Goal: Task Accomplishment & Management: Manage account settings

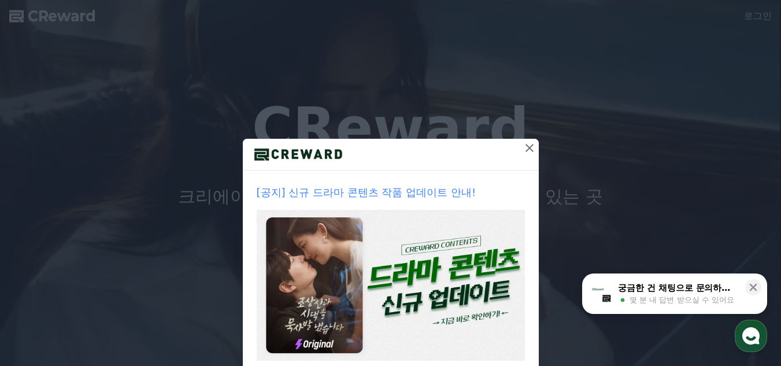
scroll to position [68, 0]
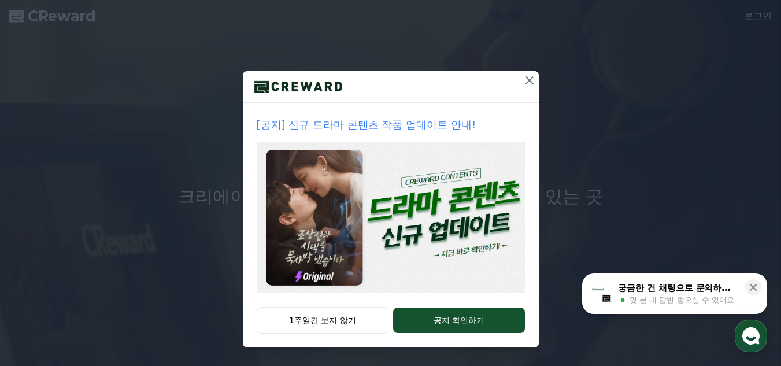
click at [525, 79] on icon at bounding box center [529, 80] width 8 height 8
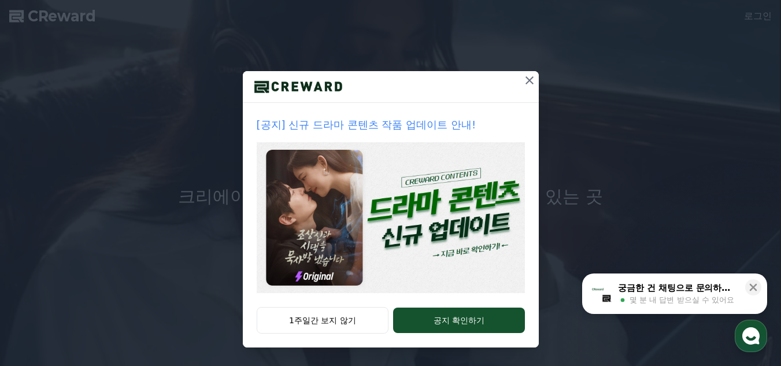
scroll to position [0, 0]
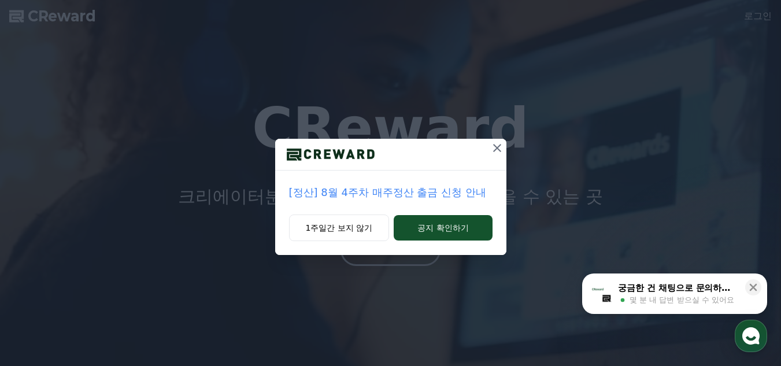
click at [495, 147] on icon at bounding box center [497, 148] width 14 height 14
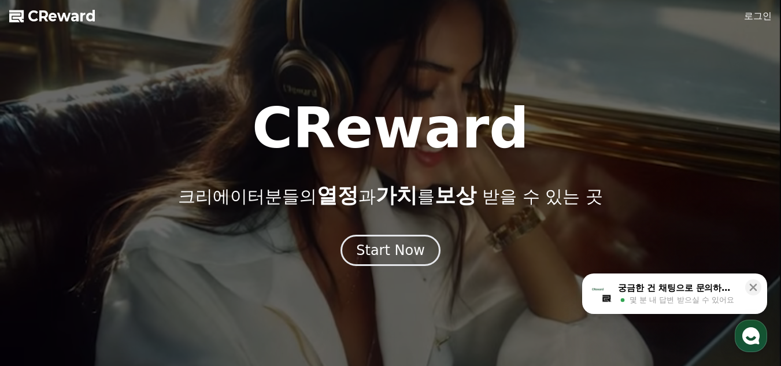
click at [391, 243] on div "Start Now" at bounding box center [390, 250] width 69 height 18
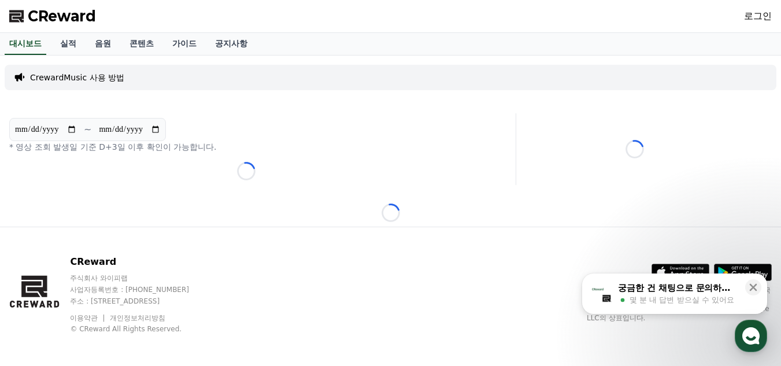
click at [755, 13] on link "로그인" at bounding box center [758, 16] width 28 height 14
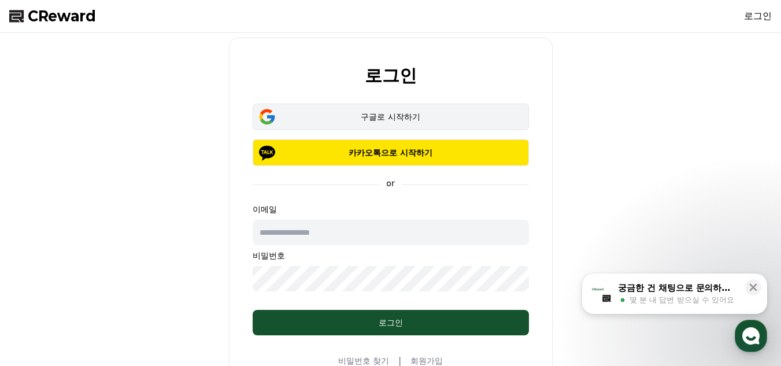
click at [388, 118] on div "구글로 시작하기" at bounding box center [390, 117] width 243 height 12
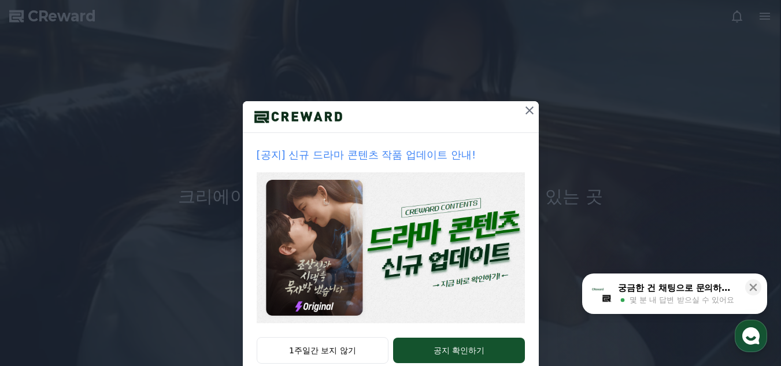
scroll to position [58, 0]
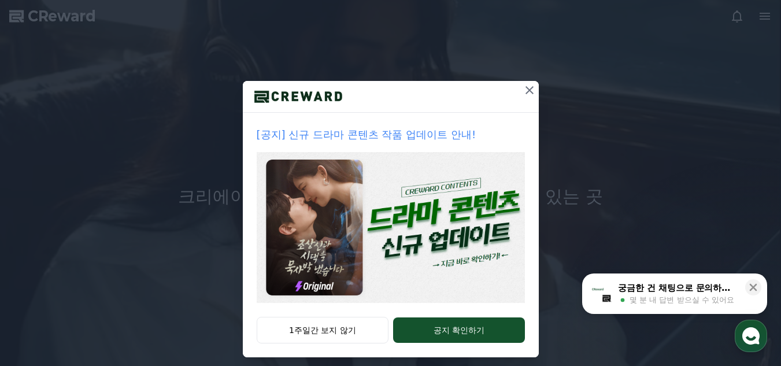
click at [525, 94] on icon at bounding box center [529, 90] width 14 height 14
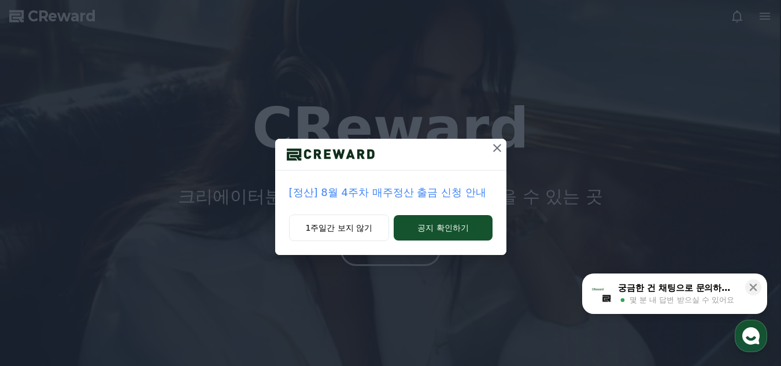
scroll to position [0, 0]
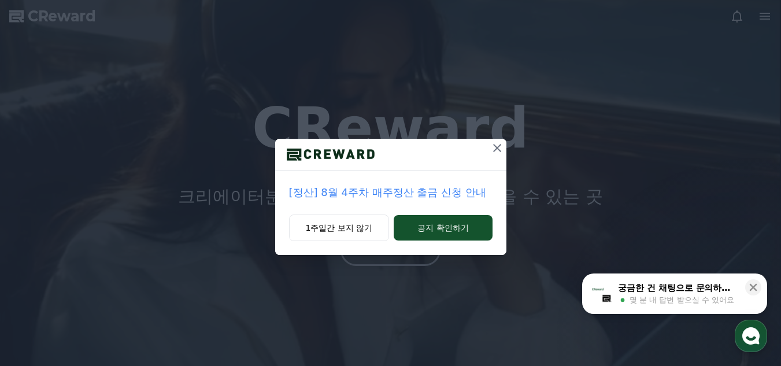
click at [486, 143] on div at bounding box center [390, 155] width 231 height 32
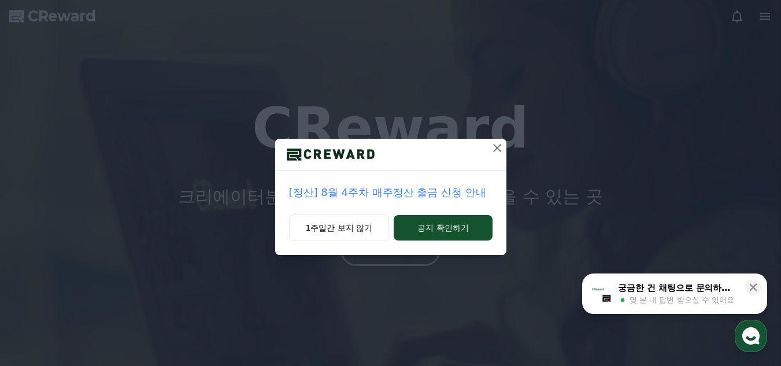
click at [491, 147] on icon at bounding box center [497, 148] width 14 height 14
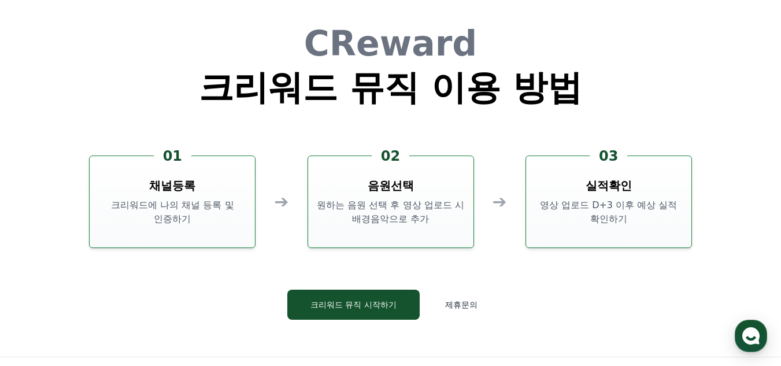
scroll to position [3073, 0]
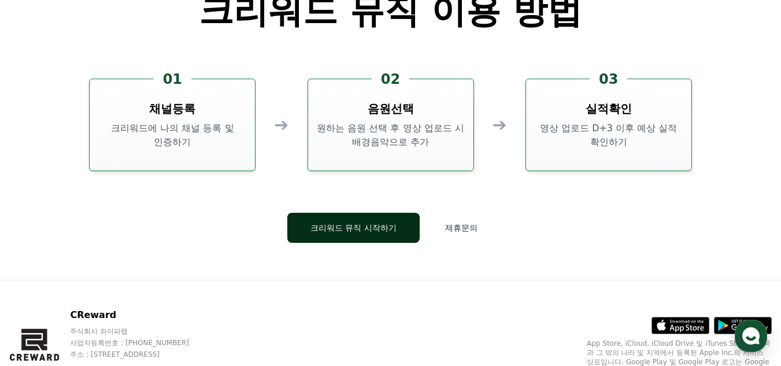
click at [332, 219] on button "크리워드 뮤직 시작하기" at bounding box center [353, 228] width 132 height 30
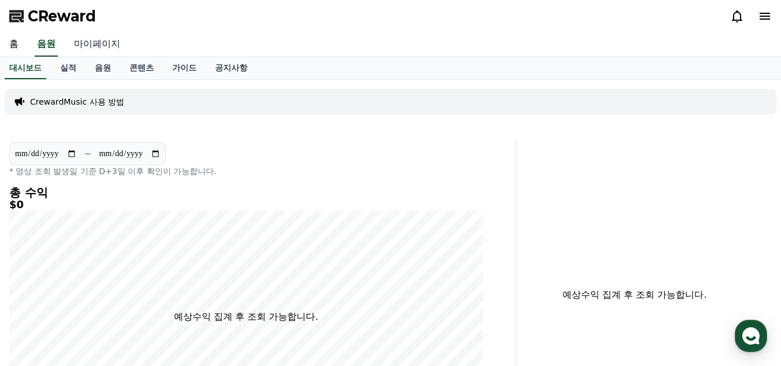
click at [110, 47] on link "마이페이지" at bounding box center [97, 44] width 65 height 24
select select "**********"
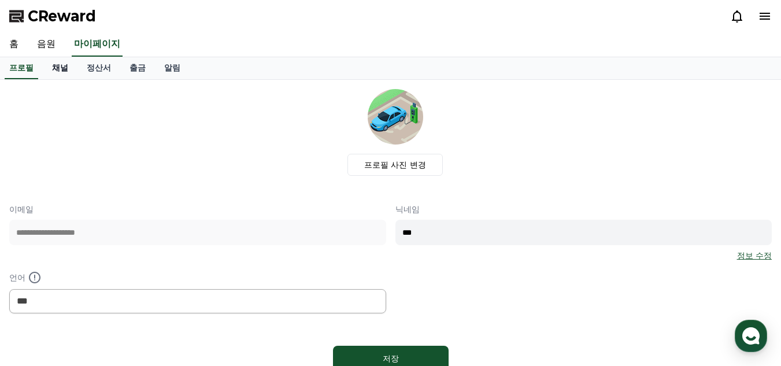
click at [74, 72] on link "채널" at bounding box center [60, 68] width 35 height 22
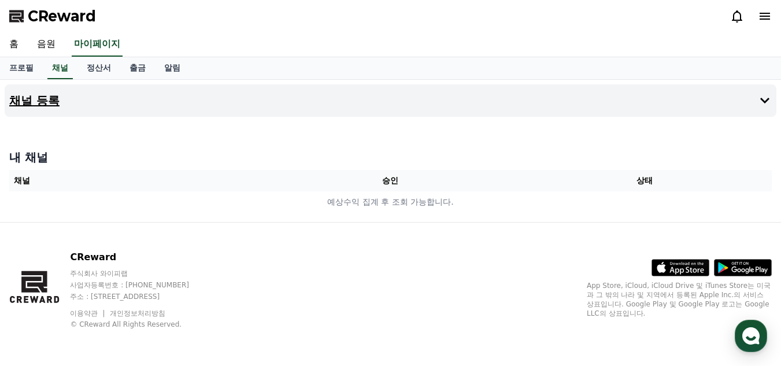
click at [36, 97] on h4 "채널 등록" at bounding box center [34, 100] width 50 height 13
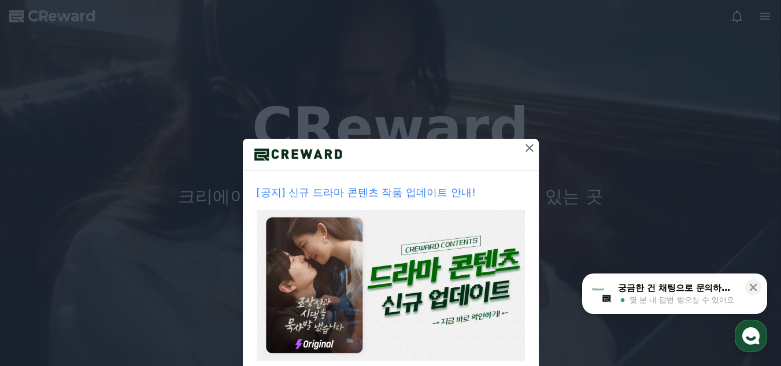
click at [522, 148] on icon at bounding box center [529, 148] width 14 height 14
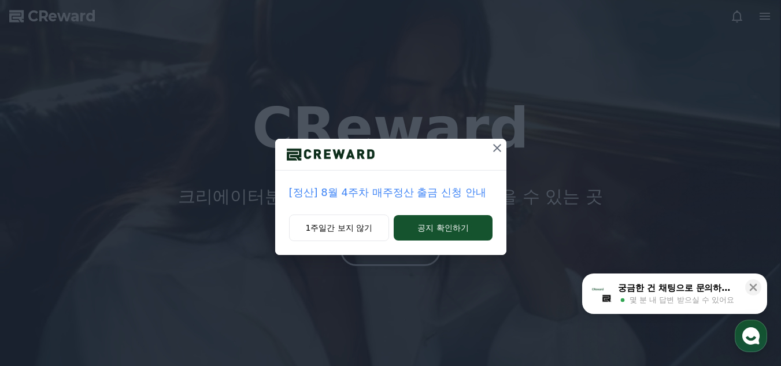
click at [495, 147] on icon at bounding box center [497, 148] width 14 height 14
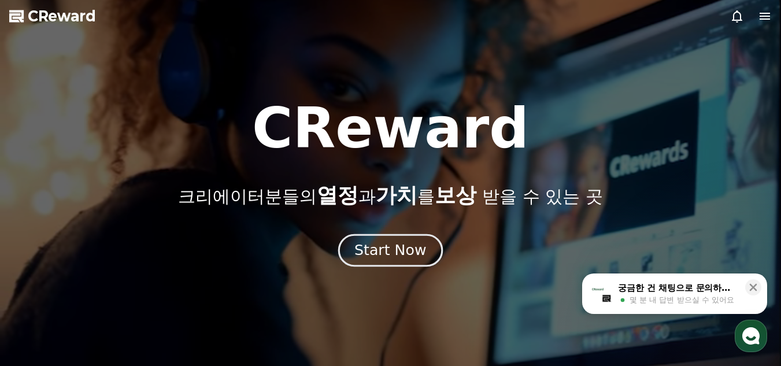
click at [392, 257] on div "Start Now" at bounding box center [390, 250] width 72 height 20
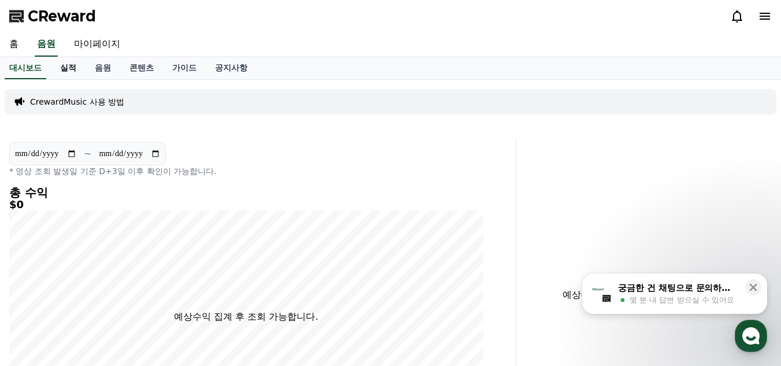
click at [77, 69] on link "실적" at bounding box center [68, 68] width 35 height 22
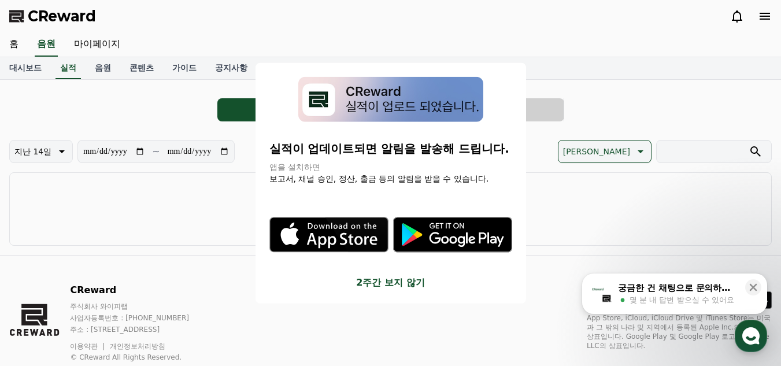
click at [121, 68] on button "close modal" at bounding box center [390, 183] width 781 height 366
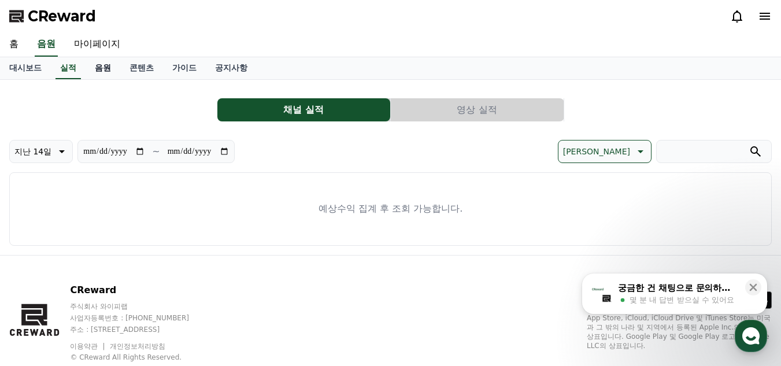
click at [94, 62] on link "음원" at bounding box center [103, 68] width 35 height 22
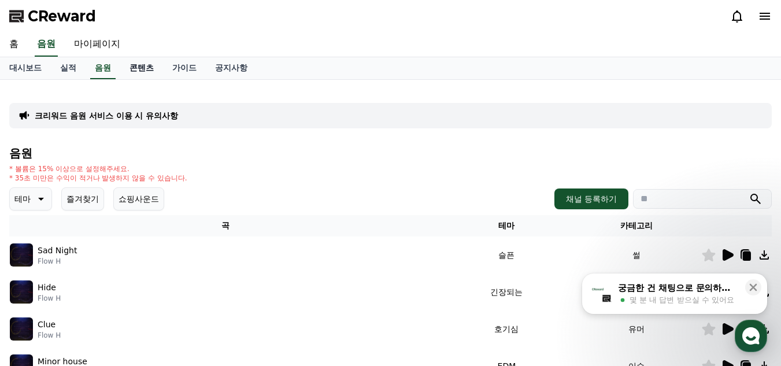
click at [146, 65] on link "콘텐츠" at bounding box center [141, 68] width 43 height 22
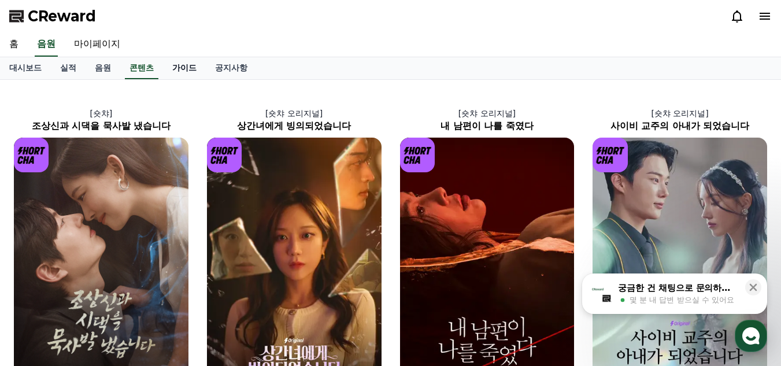
click at [190, 68] on link "가이드" at bounding box center [184, 68] width 43 height 22
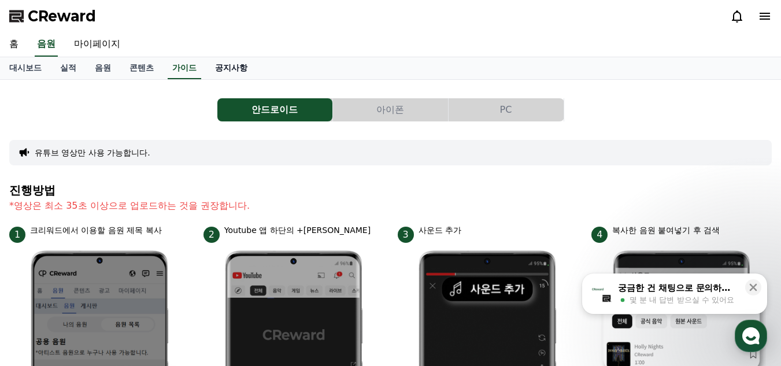
click at [246, 66] on link "공지사항" at bounding box center [231, 68] width 51 height 22
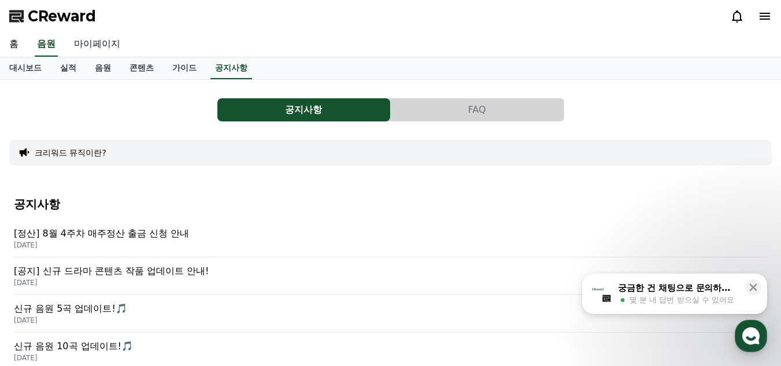
click at [111, 43] on link "마이페이지" at bounding box center [97, 44] width 65 height 24
select select "**********"
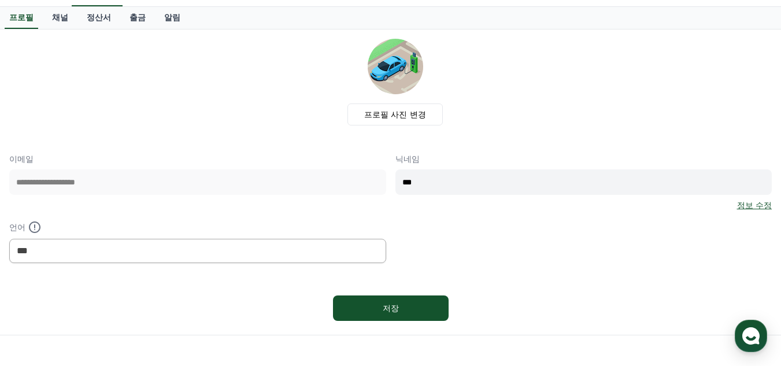
scroll to position [116, 0]
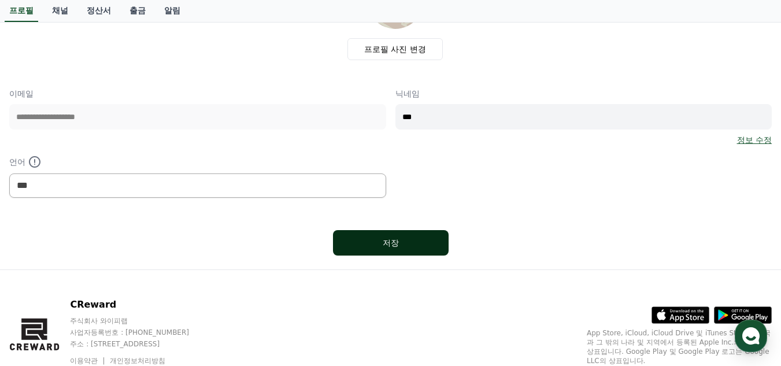
click at [403, 237] on div "저장" at bounding box center [390, 243] width 69 height 12
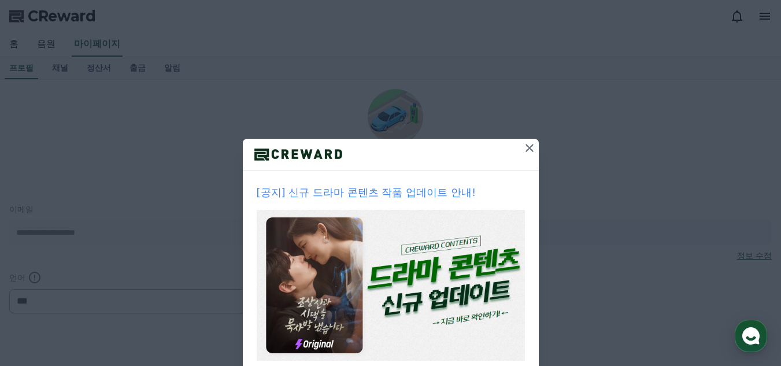
select select "**********"
click at [531, 147] on icon at bounding box center [529, 148] width 14 height 14
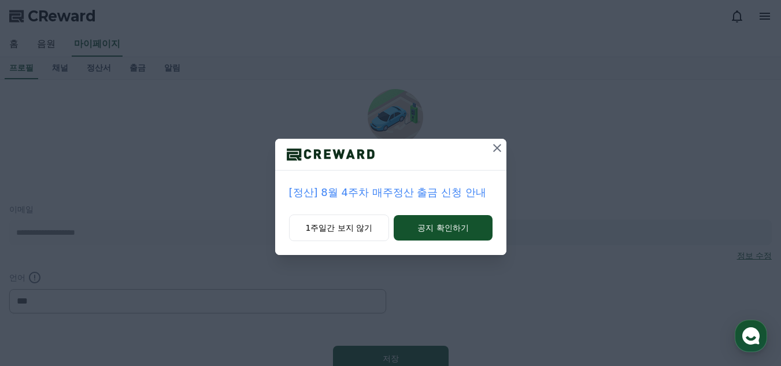
click at [496, 149] on icon at bounding box center [497, 148] width 8 height 8
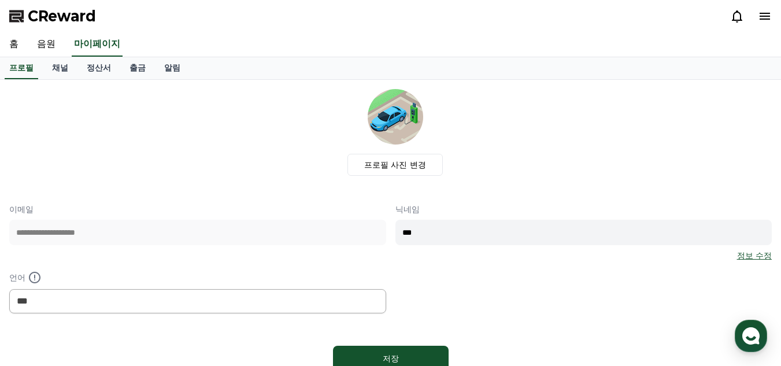
click at [485, 221] on input "***" at bounding box center [583, 232] width 377 height 25
type input "*"
type input "********"
click at [431, 351] on button "저장" at bounding box center [391, 358] width 116 height 25
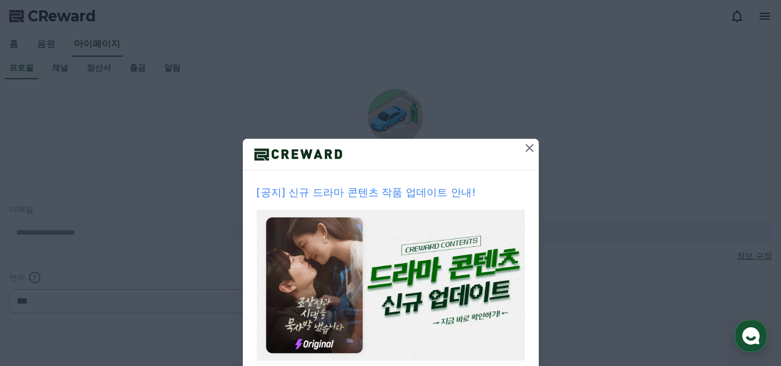
select select "**********"
click at [525, 151] on icon at bounding box center [529, 148] width 14 height 14
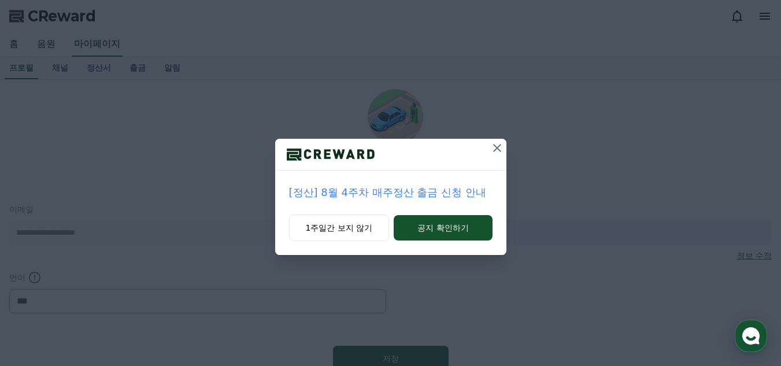
click at [500, 142] on icon at bounding box center [497, 148] width 14 height 14
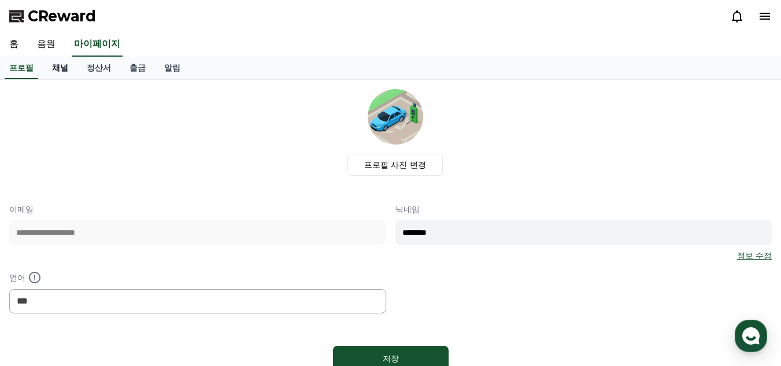
click at [60, 70] on link "채널" at bounding box center [60, 68] width 35 height 22
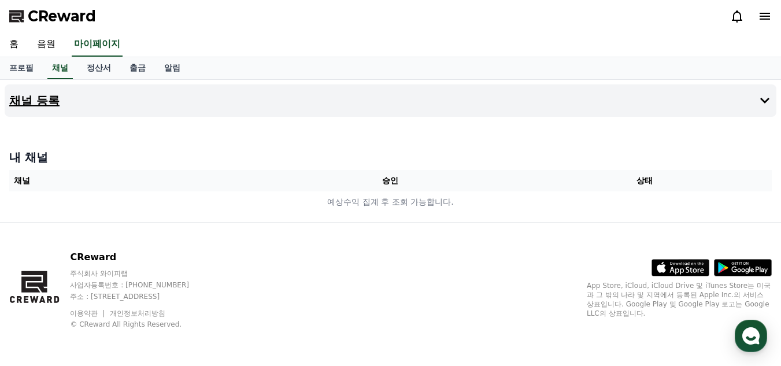
click at [75, 102] on button "채널 등록" at bounding box center [390, 100] width 771 height 32
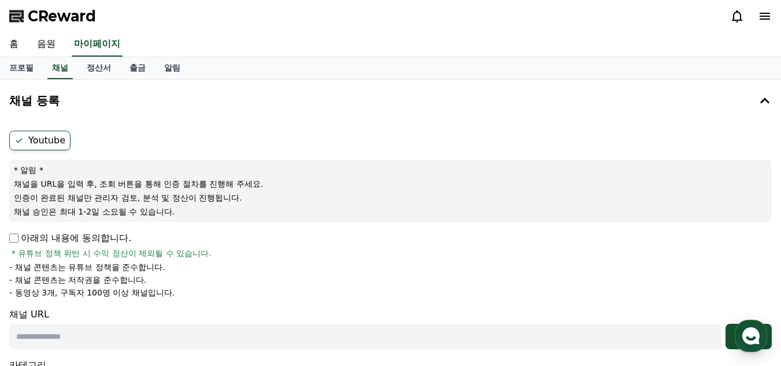
click at [21, 140] on icon at bounding box center [18, 140] width 9 height 9
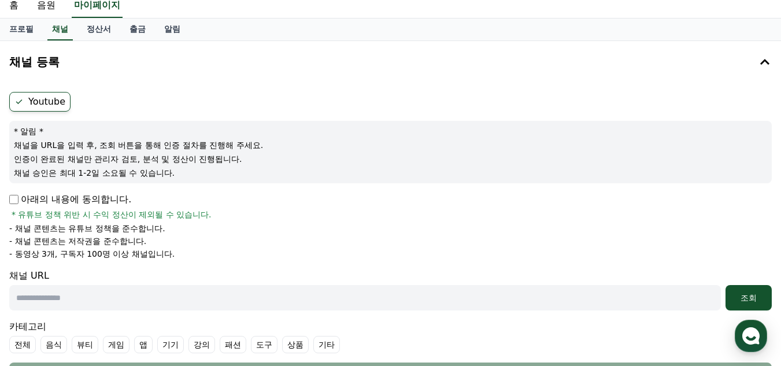
scroll to position [58, 0]
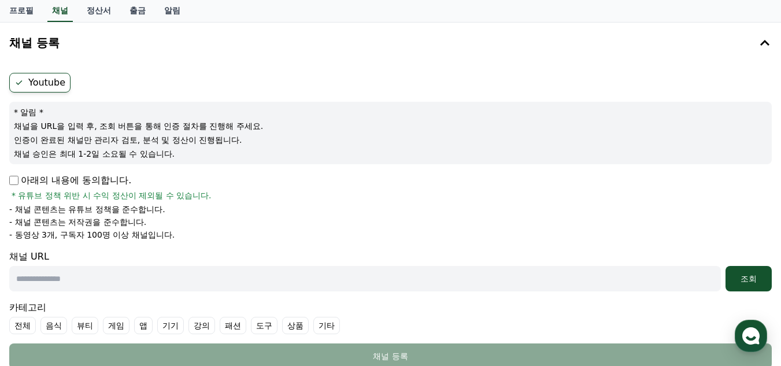
click at [34, 82] on label "Youtube" at bounding box center [39, 83] width 61 height 20
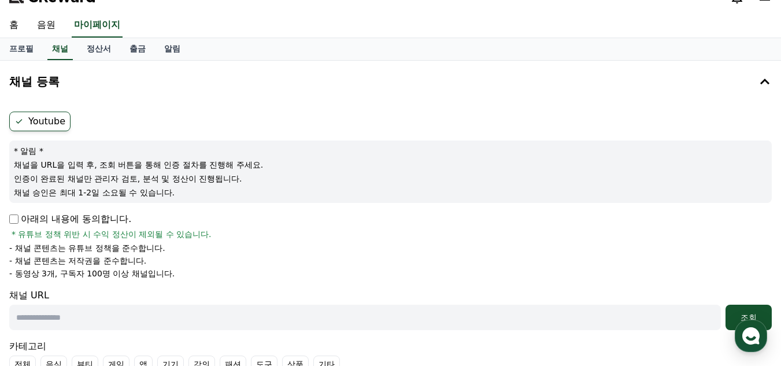
scroll to position [0, 0]
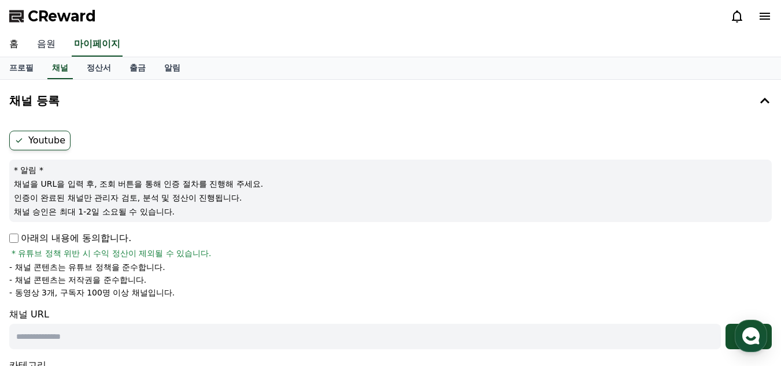
click at [51, 46] on link "음원" at bounding box center [46, 44] width 37 height 24
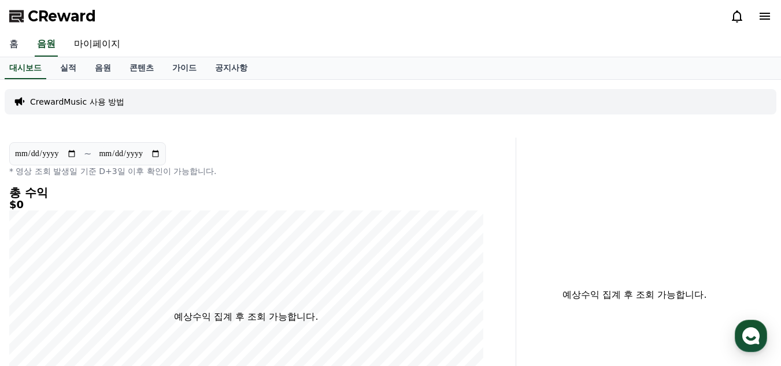
click at [17, 44] on link "홈" at bounding box center [14, 44] width 28 height 24
